Goal: Task Accomplishment & Management: Manage account settings

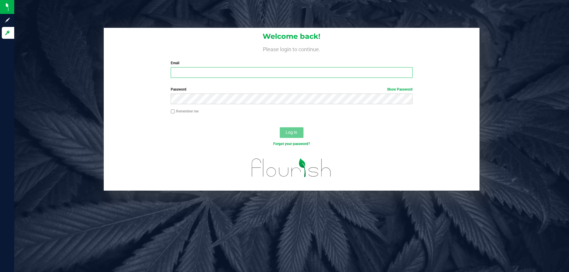
click at [217, 69] on input "Email" at bounding box center [292, 72] width 242 height 11
type input "smaileoi@liveparallel.com"
click at [280, 127] on button "Log In" at bounding box center [292, 132] width 24 height 11
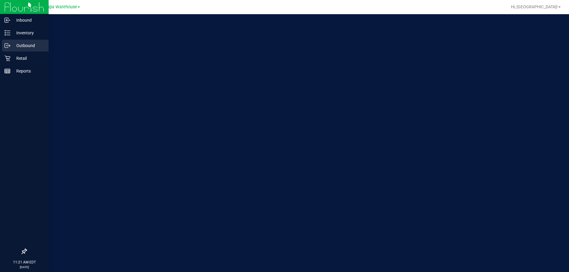
click at [18, 43] on p "Outbound" at bounding box center [28, 45] width 36 height 7
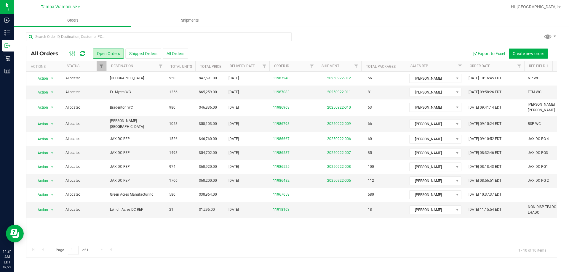
click at [84, 54] on icon at bounding box center [82, 54] width 5 height 6
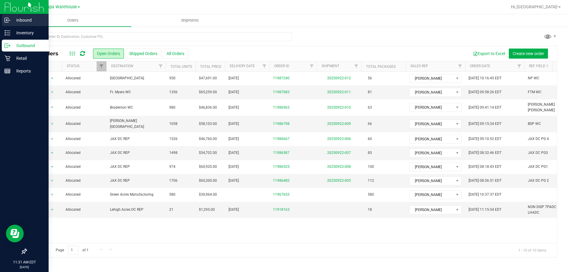
click at [18, 21] on p "Inbound" at bounding box center [28, 20] width 36 height 7
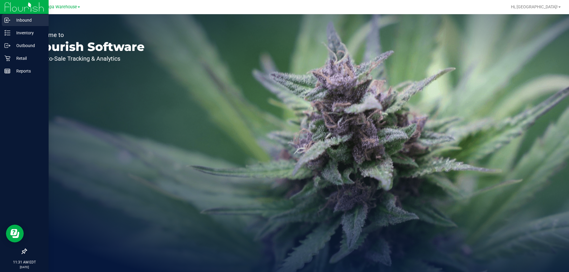
click at [17, 23] on p "Inbound" at bounding box center [28, 20] width 36 height 7
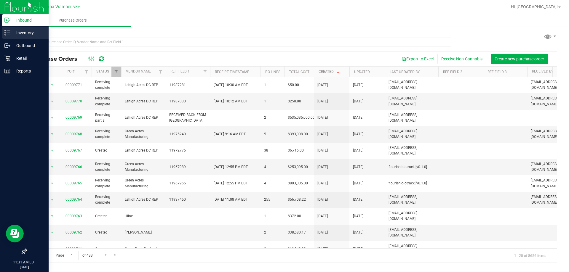
click at [13, 32] on p "Inventory" at bounding box center [28, 32] width 36 height 7
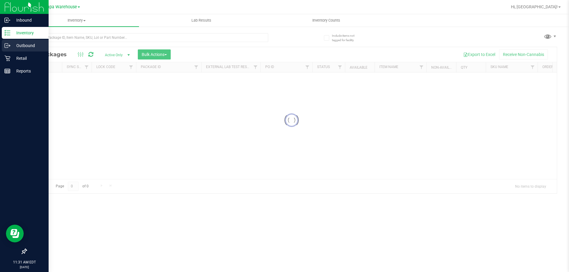
click at [9, 44] on icon at bounding box center [7, 46] width 6 height 6
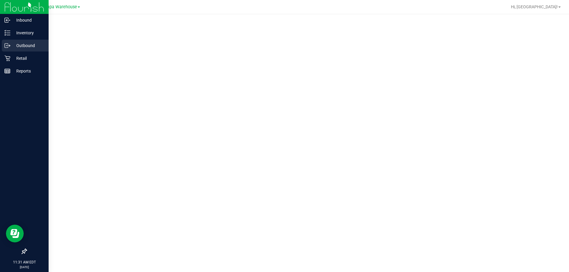
click at [14, 47] on p "Outbound" at bounding box center [28, 45] width 36 height 7
click at [23, 47] on p "Outbound" at bounding box center [28, 45] width 36 height 7
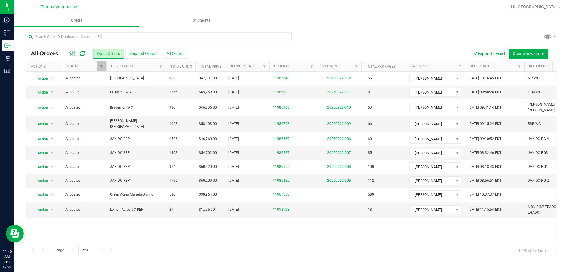
click at [83, 55] on icon at bounding box center [82, 54] width 5 height 6
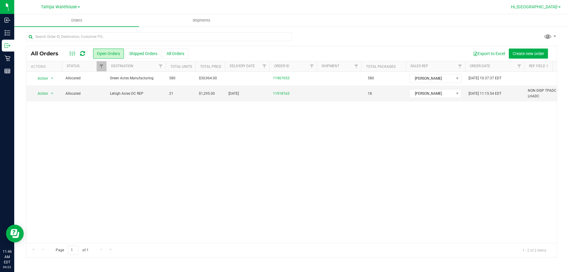
click at [542, 6] on span "Hi, [GEOGRAPHIC_DATA]!" at bounding box center [534, 6] width 47 height 5
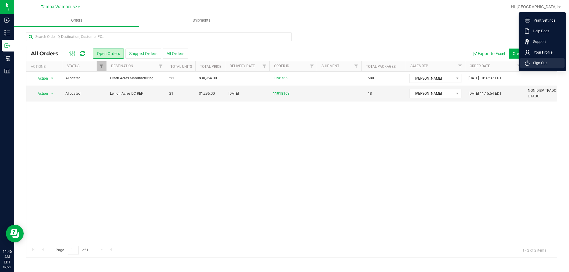
click at [539, 62] on span "Sign Out" at bounding box center [538, 63] width 17 height 6
